Goal: Task Accomplishment & Management: Use online tool/utility

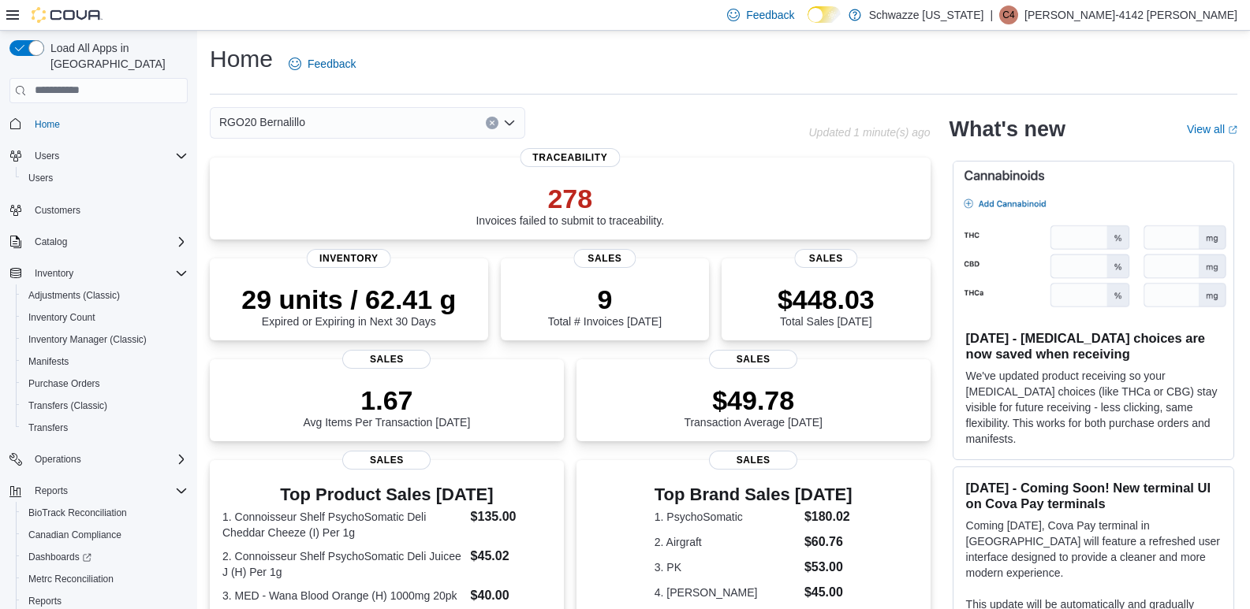
click at [512, 117] on icon "Open list of options" at bounding box center [509, 123] width 13 height 13
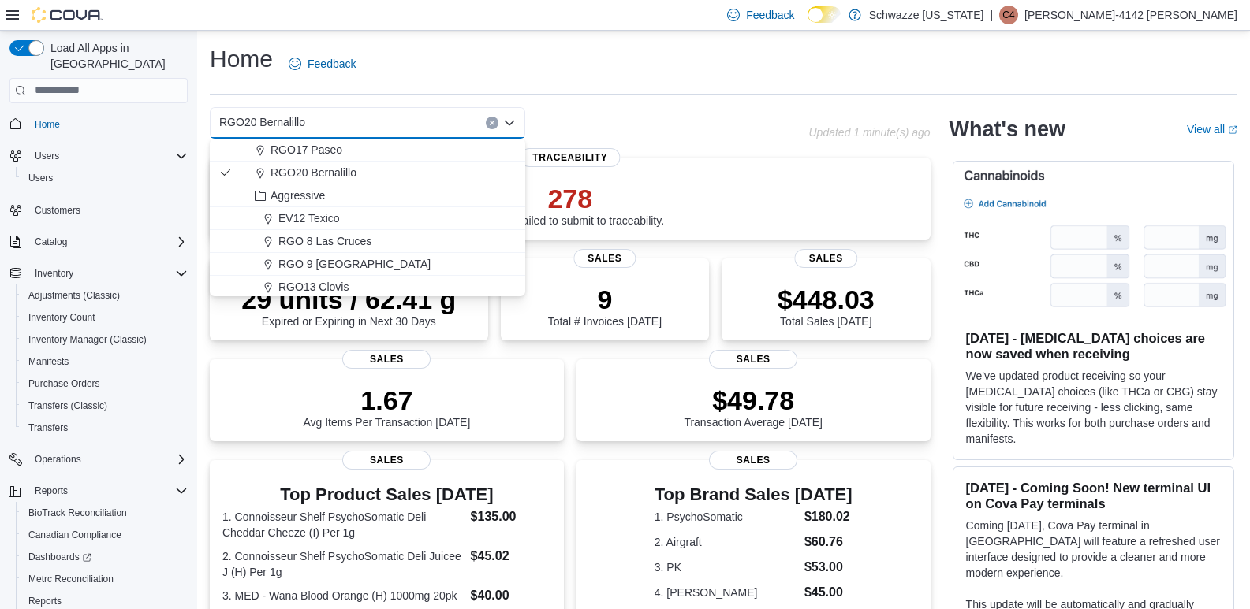
scroll to position [710, 0]
click at [326, 174] on span "RGO20 Bernalillo" at bounding box center [313, 172] width 86 height 16
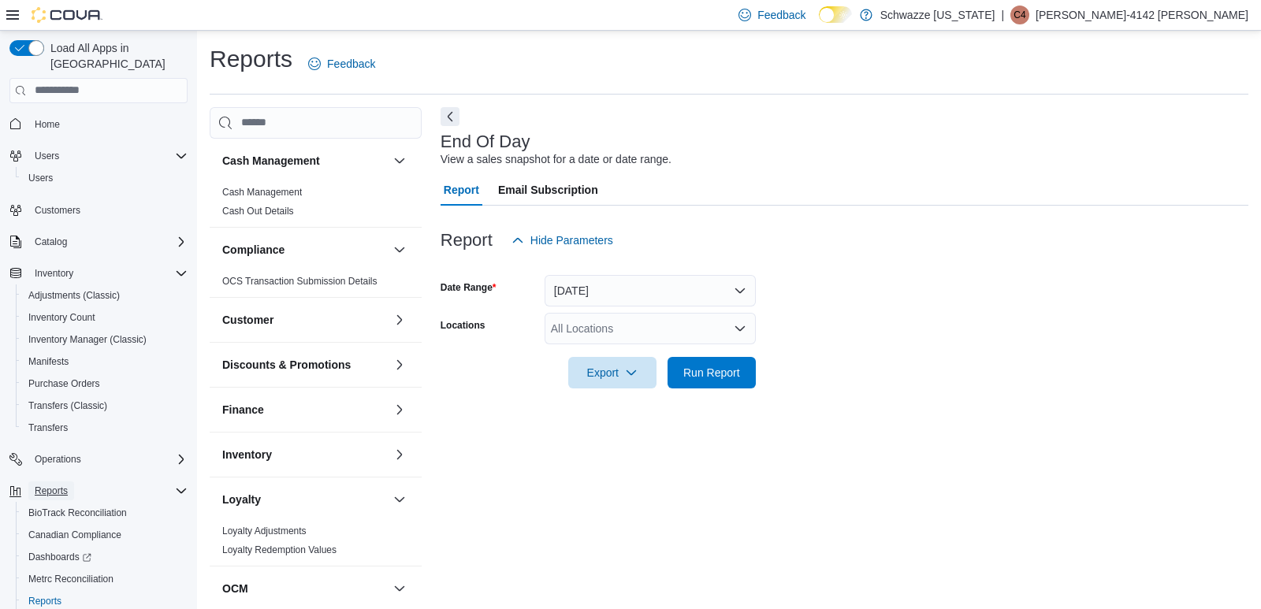
click at [55, 485] on span "Reports" at bounding box center [51, 491] width 33 height 13
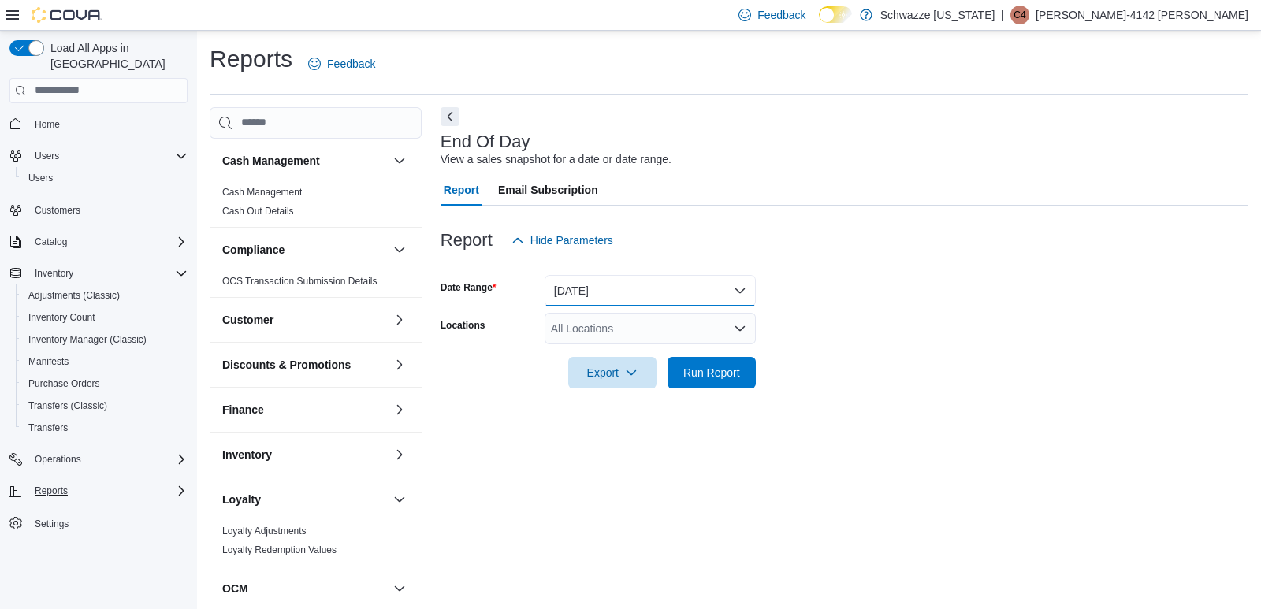
click at [586, 291] on button "Today" at bounding box center [650, 291] width 211 height 32
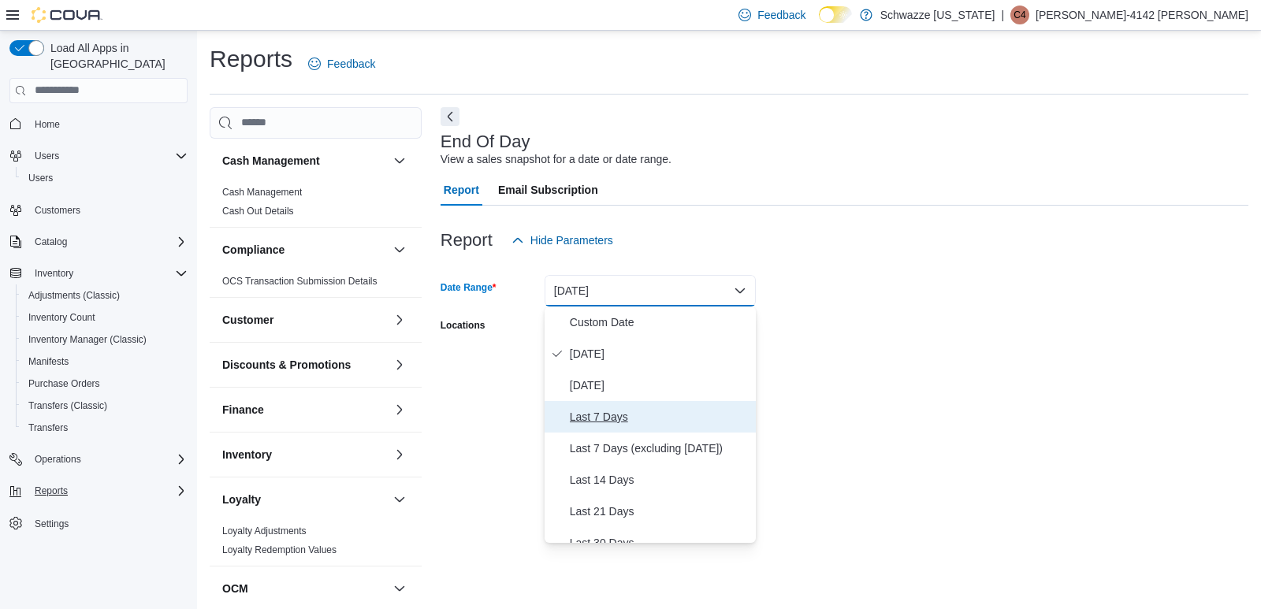
click at [590, 420] on span "Last 7 Days" at bounding box center [660, 417] width 180 height 19
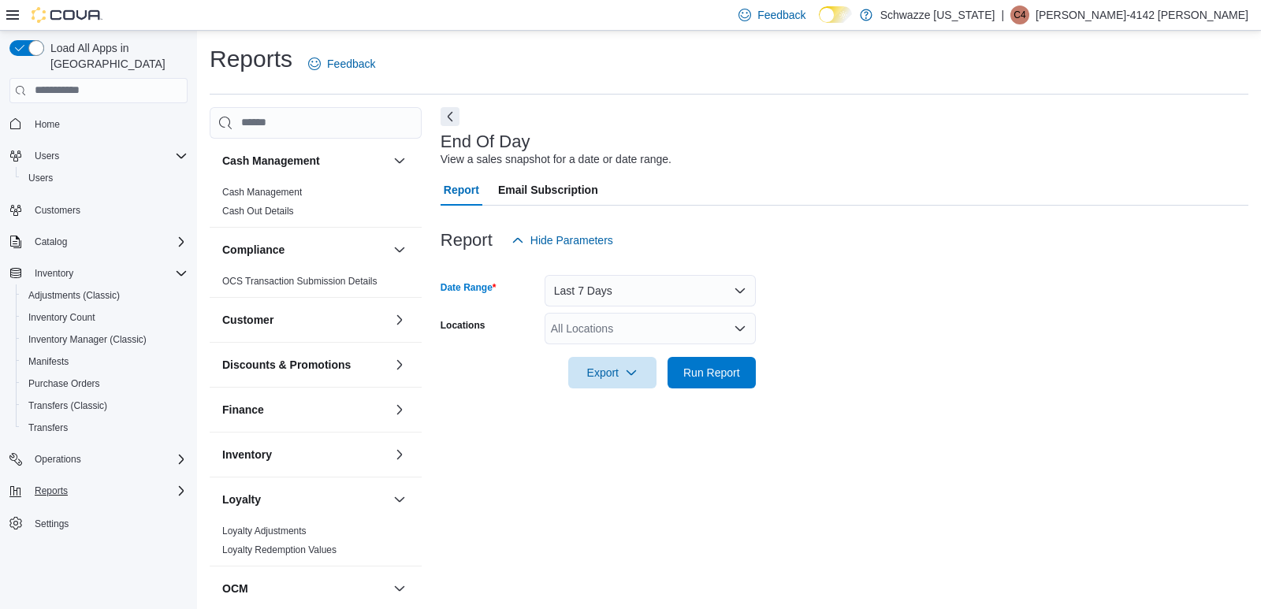
click at [625, 337] on div "All Locations" at bounding box center [650, 329] width 211 height 32
type input "****"
click at [632, 356] on span "RGO20 Bernalillo" at bounding box center [630, 356] width 86 height 16
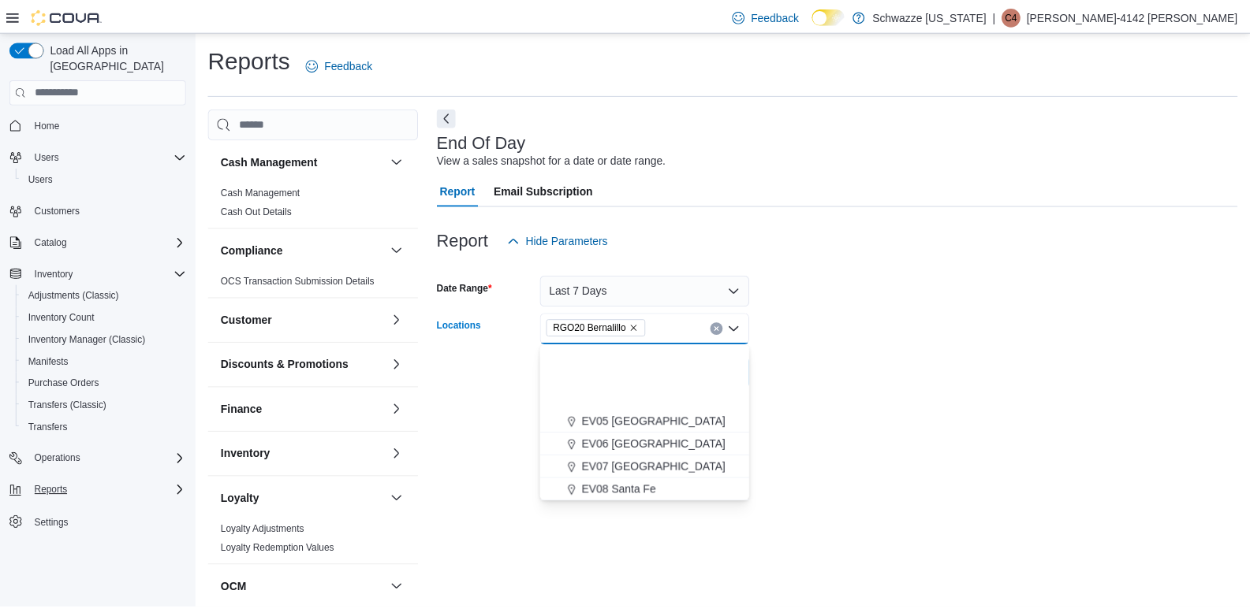
scroll to position [237, 0]
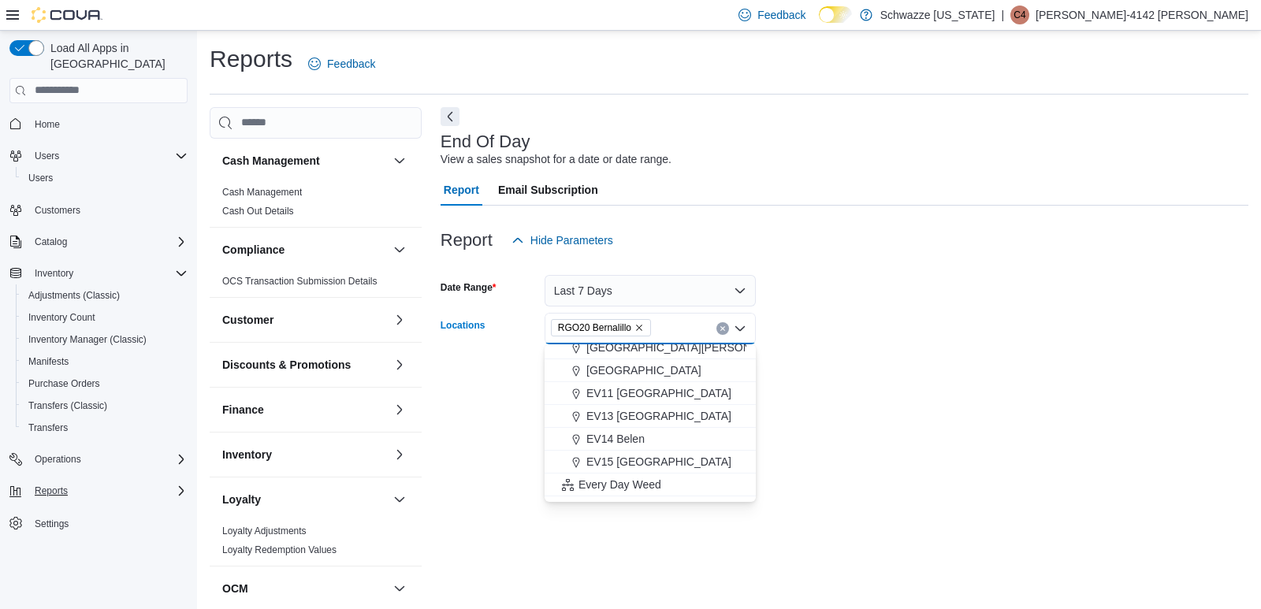
click at [936, 403] on div at bounding box center [845, 398] width 808 height 19
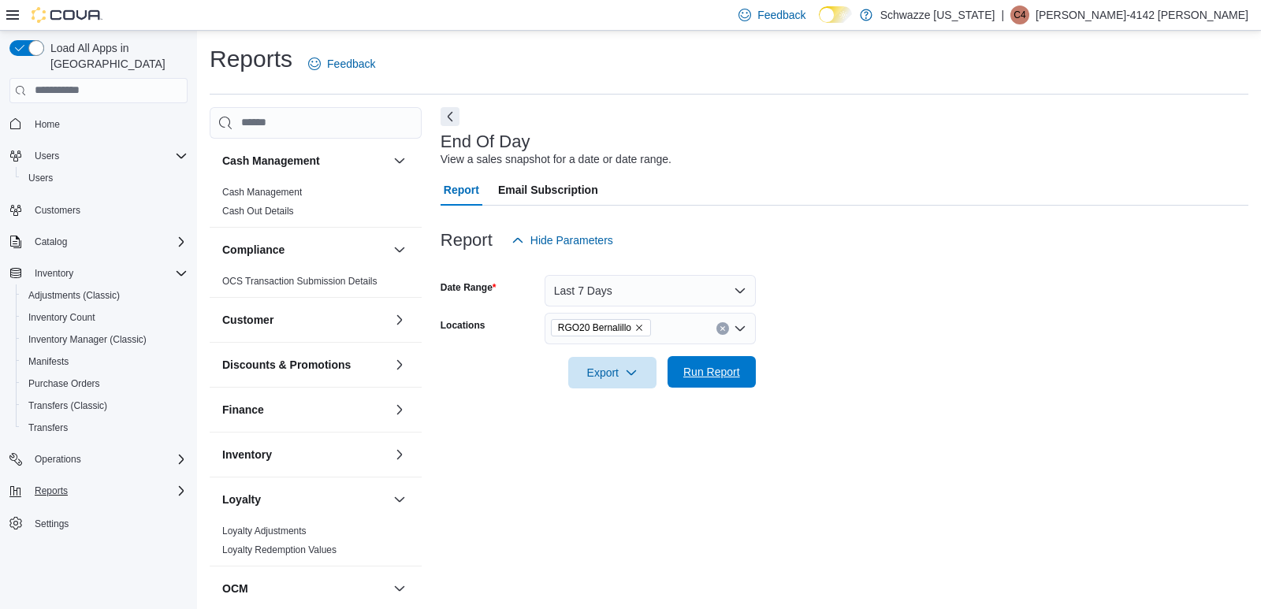
click at [709, 367] on span "Run Report" at bounding box center [712, 372] width 57 height 16
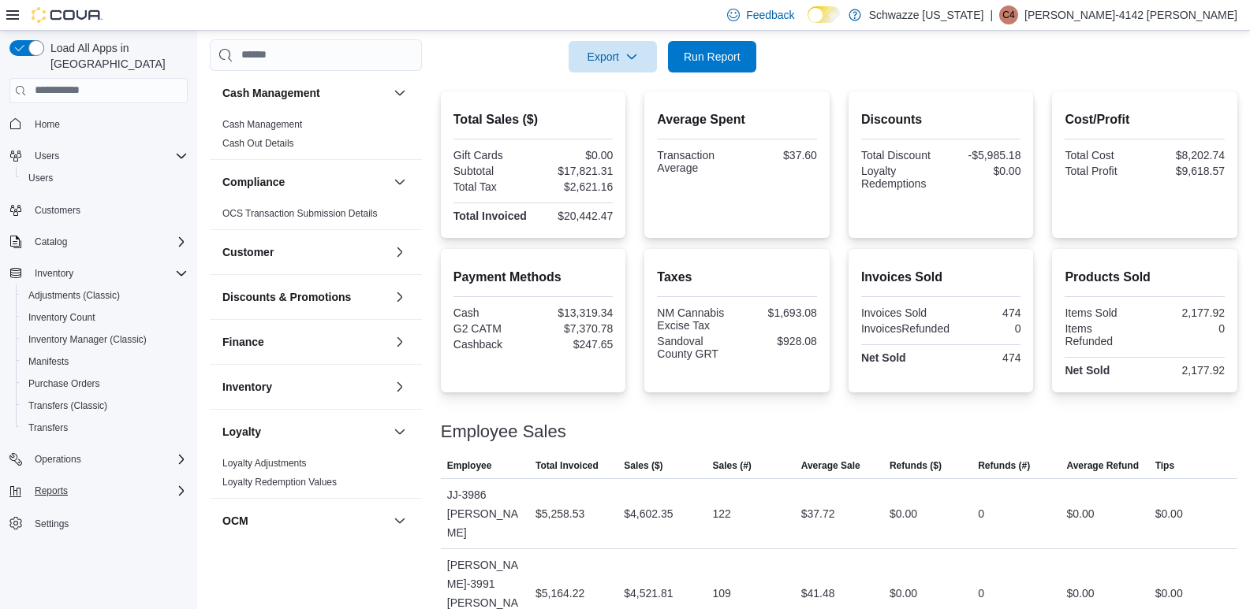
scroll to position [315, 0]
